Goal: Information Seeking & Learning: Learn about a topic

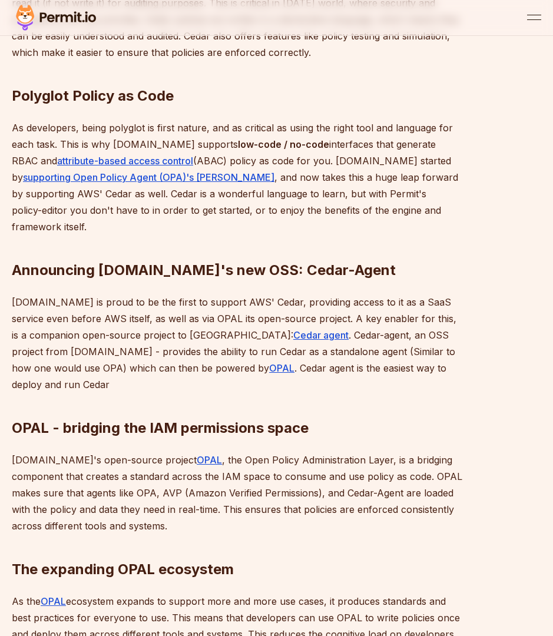
scroll to position [825, 0]
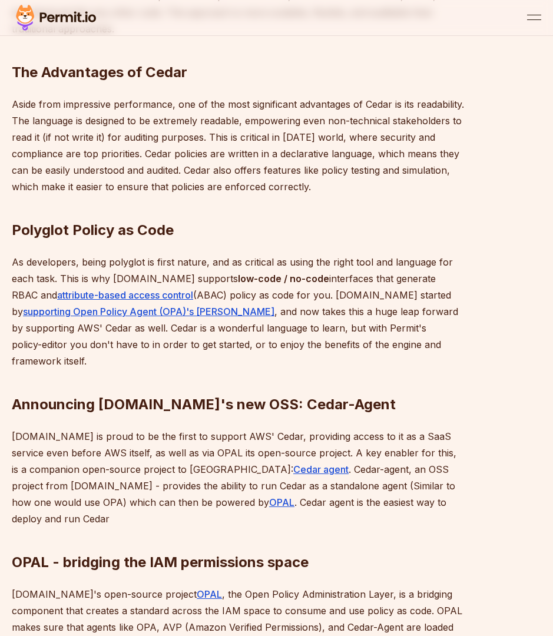
click at [278, 506] on h2 "OPAL - bridging the IAM permissions space" at bounding box center [238, 539] width 452 height 66
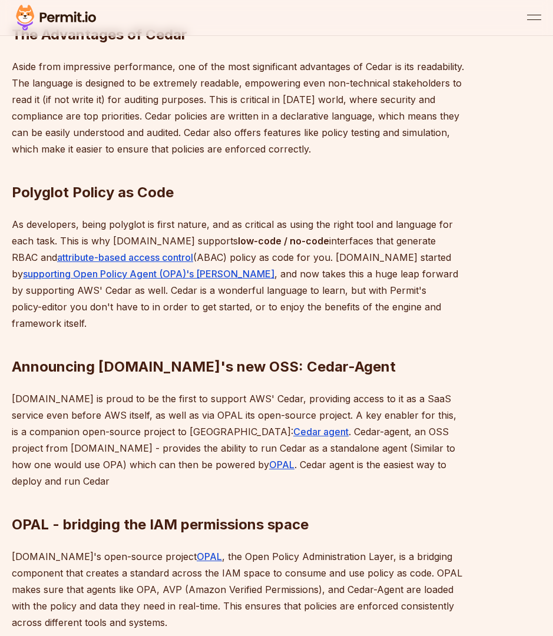
scroll to position [878, 0]
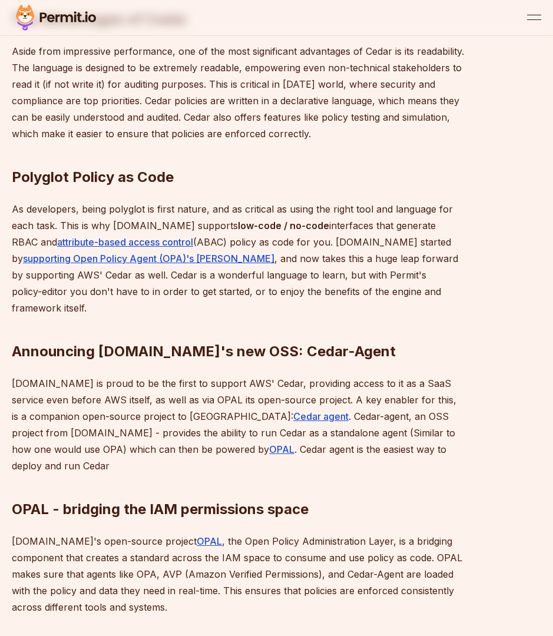
click at [274, 548] on p "[DOMAIN_NAME]'s open-source project OPAL , the Open Policy Administration Layer…" at bounding box center [238, 574] width 452 height 82
click at [287, 541] on p "[DOMAIN_NAME]'s open-source project OPAL , the Open Policy Administration Layer…" at bounding box center [238, 574] width 452 height 82
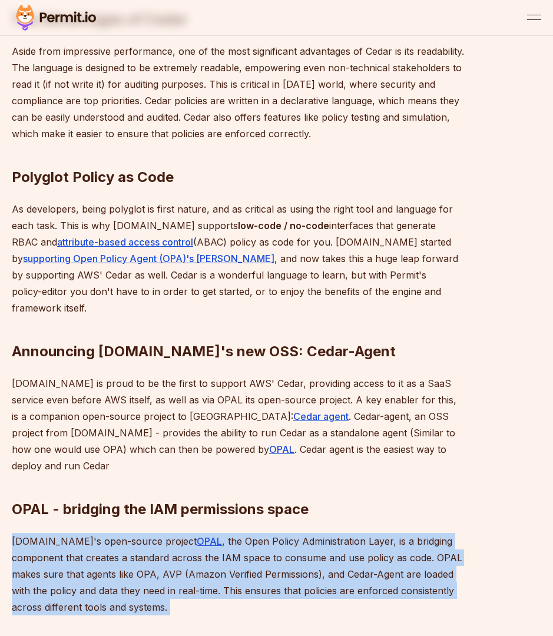
click at [288, 541] on p "[DOMAIN_NAME]'s open-source project OPAL , the Open Policy Administration Layer…" at bounding box center [238, 574] width 452 height 82
click at [289, 541] on p "[DOMAIN_NAME]'s open-source project OPAL , the Open Policy Administration Layer…" at bounding box center [238, 574] width 452 height 82
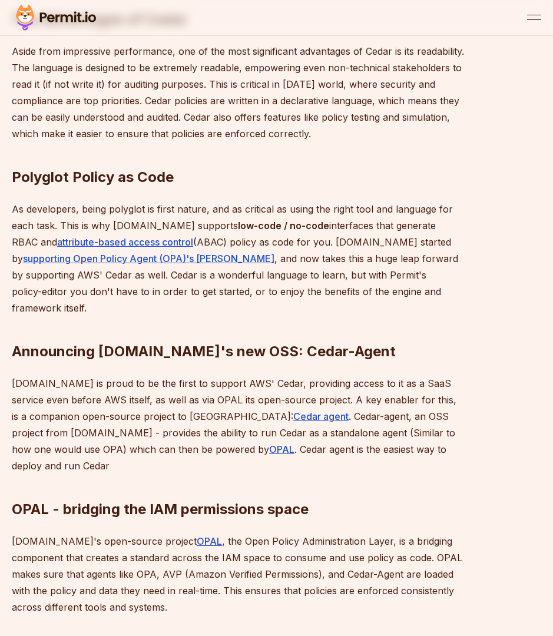
click at [307, 337] on h2 "Announcing [DOMAIN_NAME]'s new OSS: Cedar-Agent" at bounding box center [238, 328] width 452 height 66
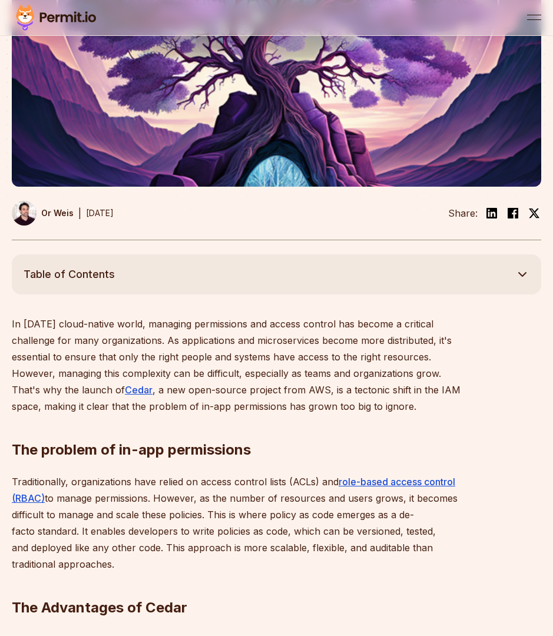
scroll to position [0, 0]
